Goal: Use online tool/utility

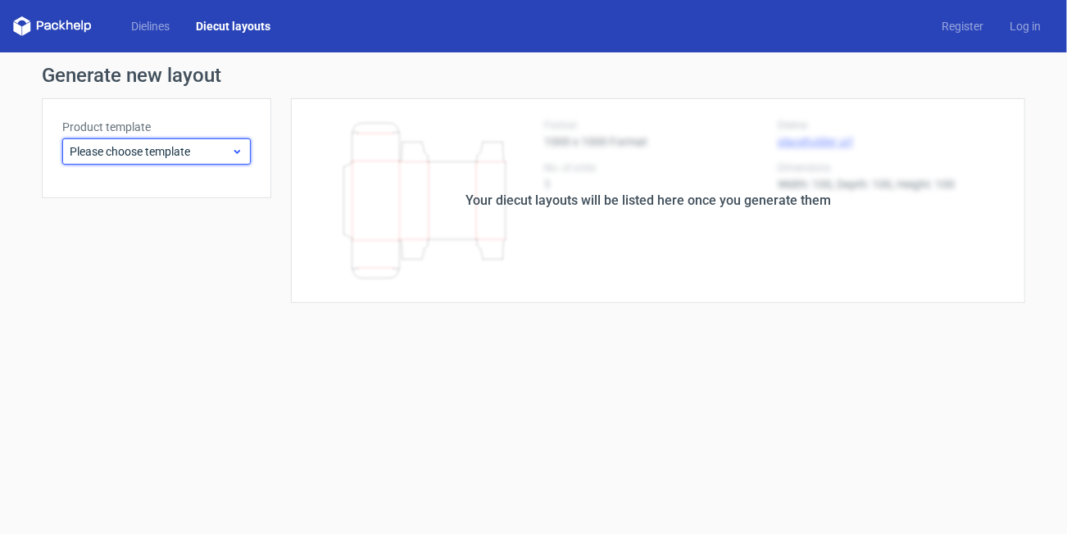
click at [202, 151] on span "Please choose template" at bounding box center [150, 151] width 161 height 16
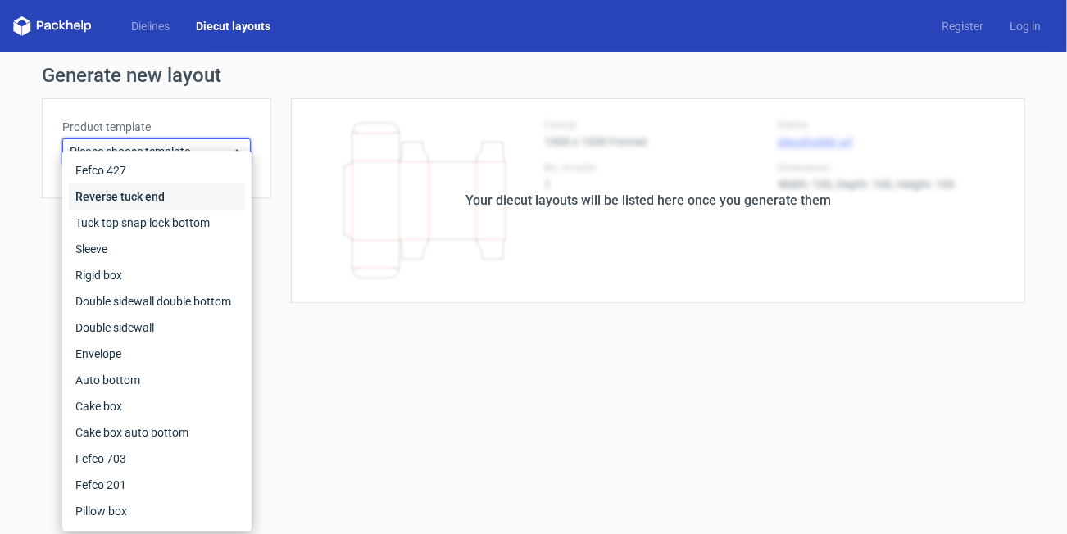
click at [147, 193] on div "Reverse tuck end" at bounding box center [157, 197] width 176 height 26
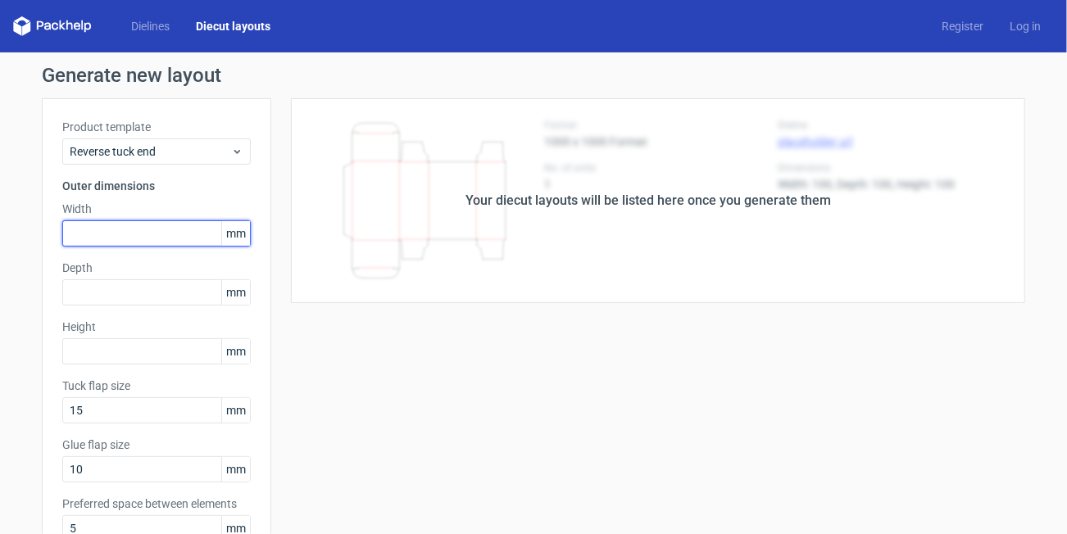
drag, startPoint x: 139, startPoint y: 233, endPoint x: 147, endPoint y: 224, distance: 11.7
click at [139, 232] on input "text" at bounding box center [156, 234] width 189 height 26
type input "84"
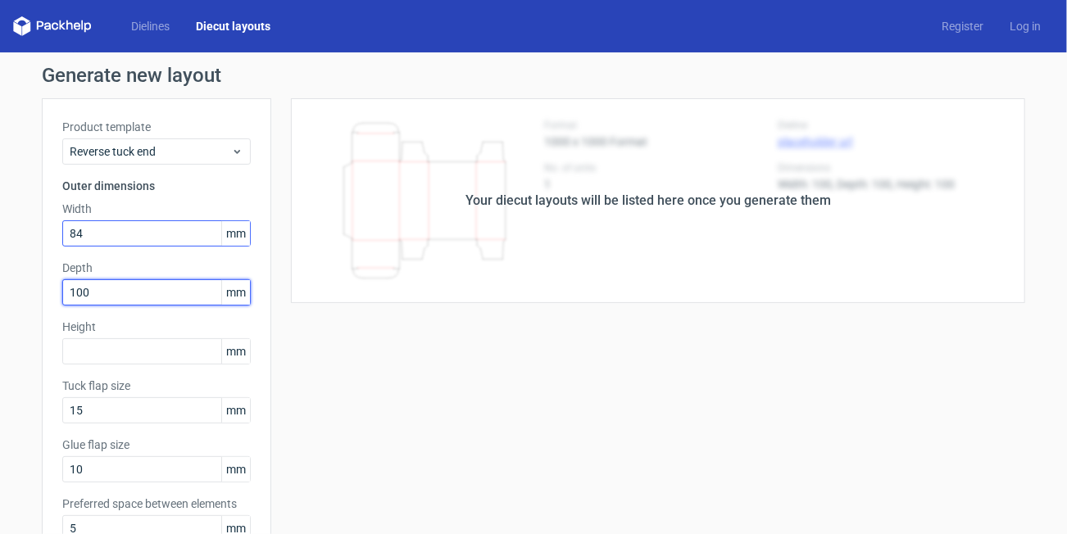
type input "100"
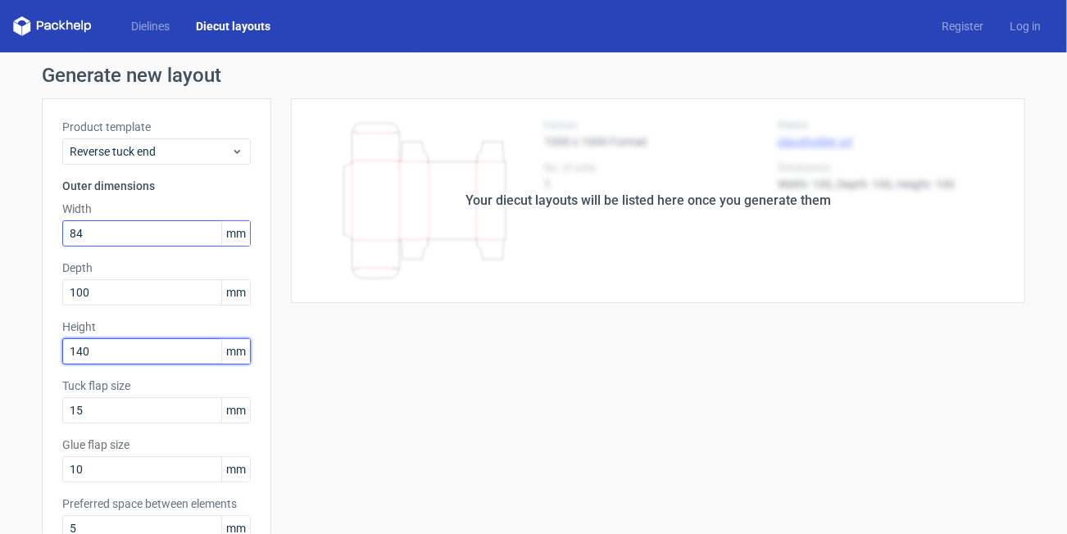
type input "140"
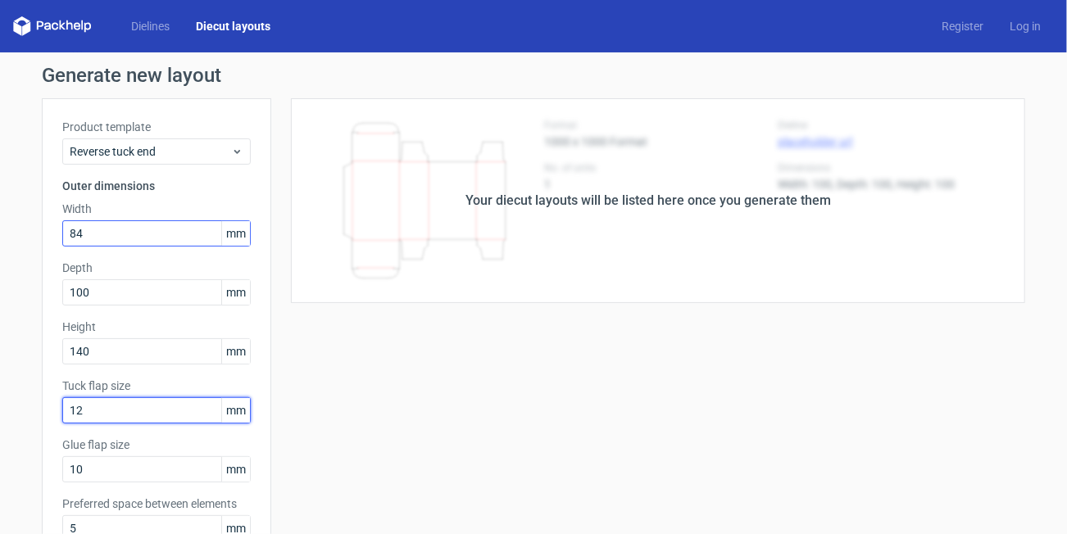
type input "12"
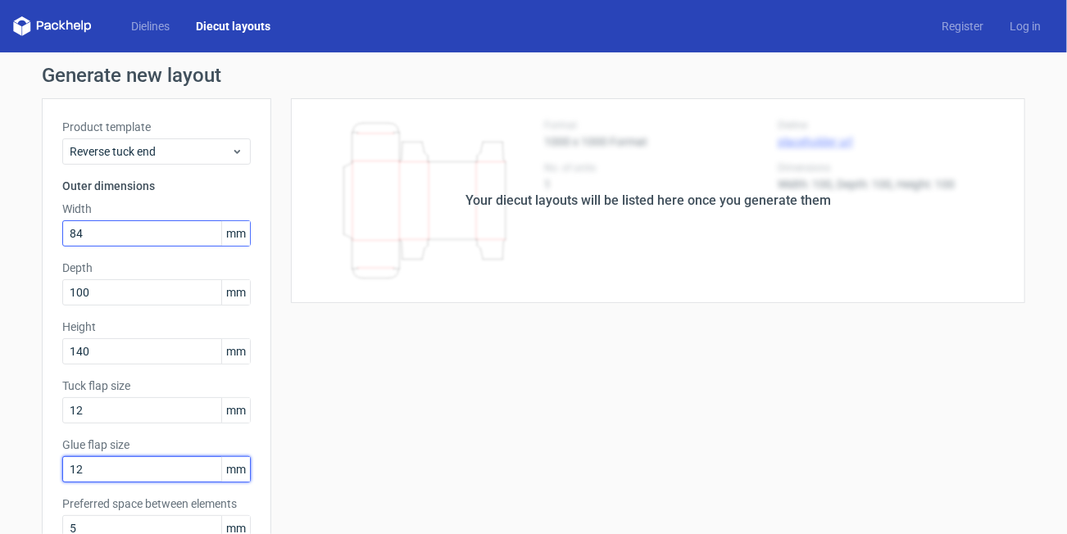
type input "12"
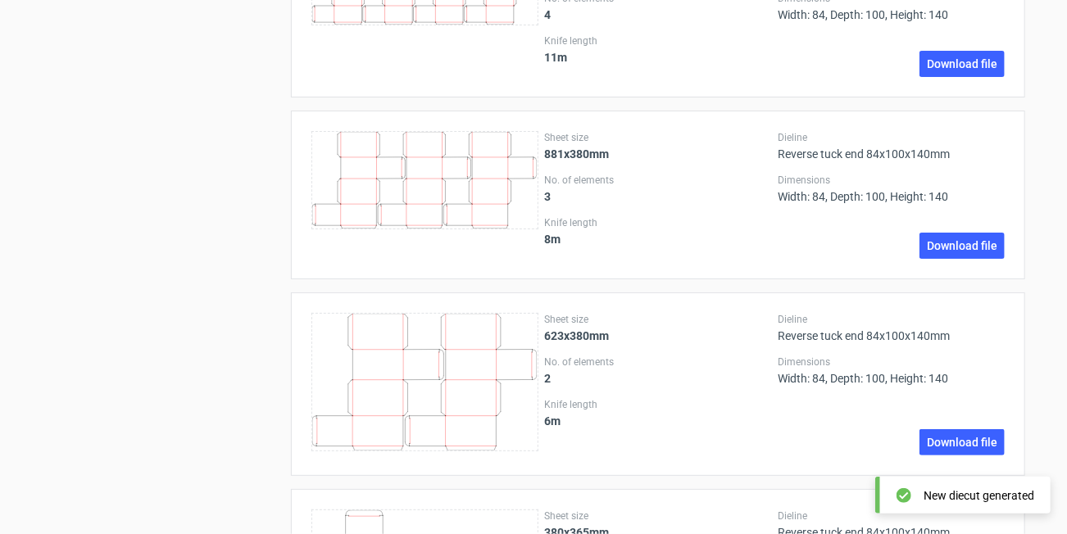
scroll to position [1721, 0]
